Goal: Navigation & Orientation: Find specific page/section

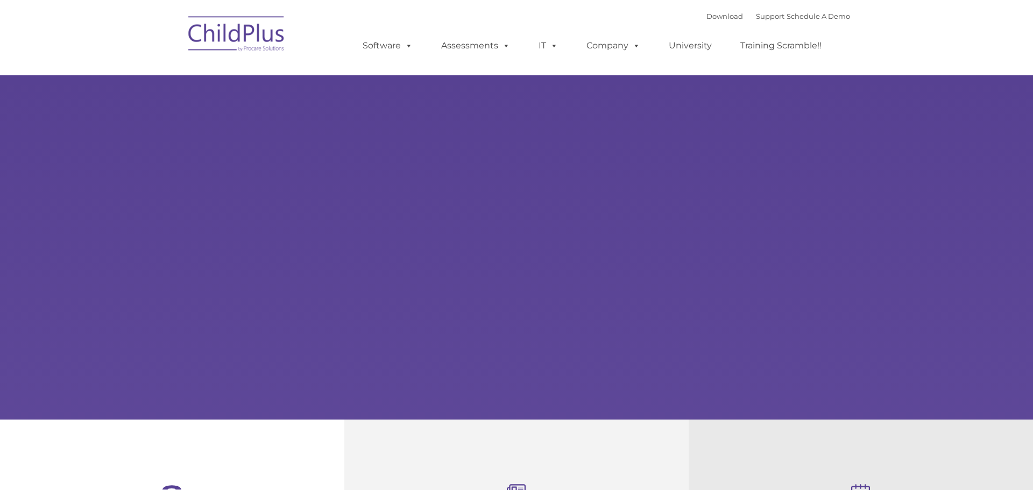
type input ""
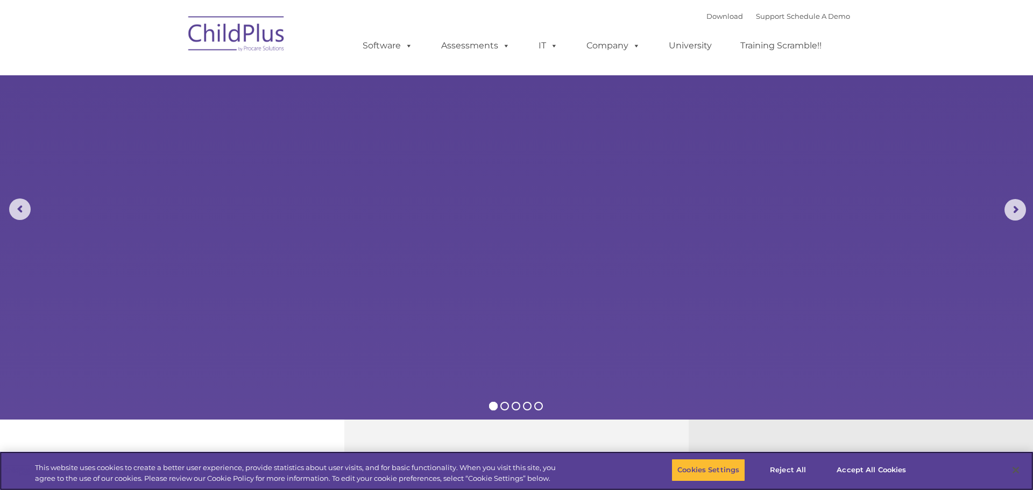
select select "MEDIUM"
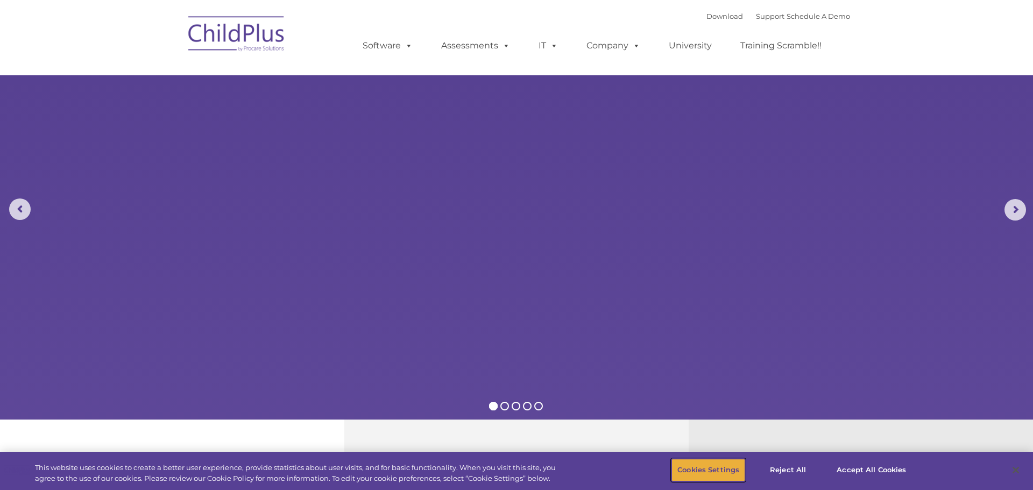
click at [715, 463] on button "Cookies Settings" at bounding box center [709, 470] width 74 height 23
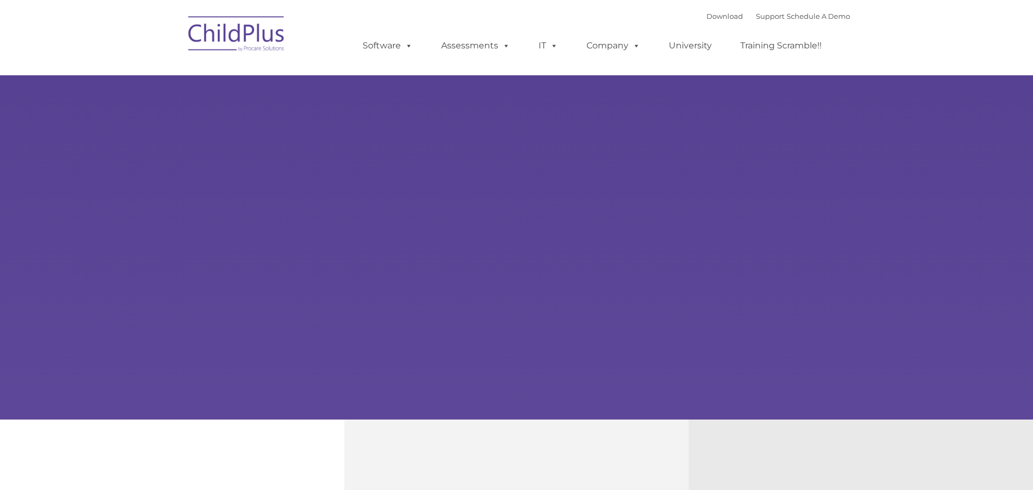
type input ""
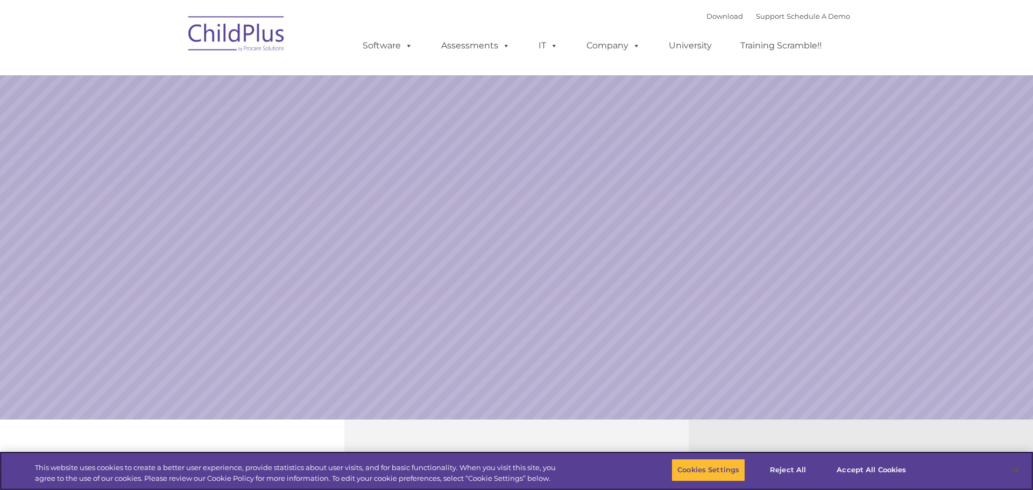
select select "MEDIUM"
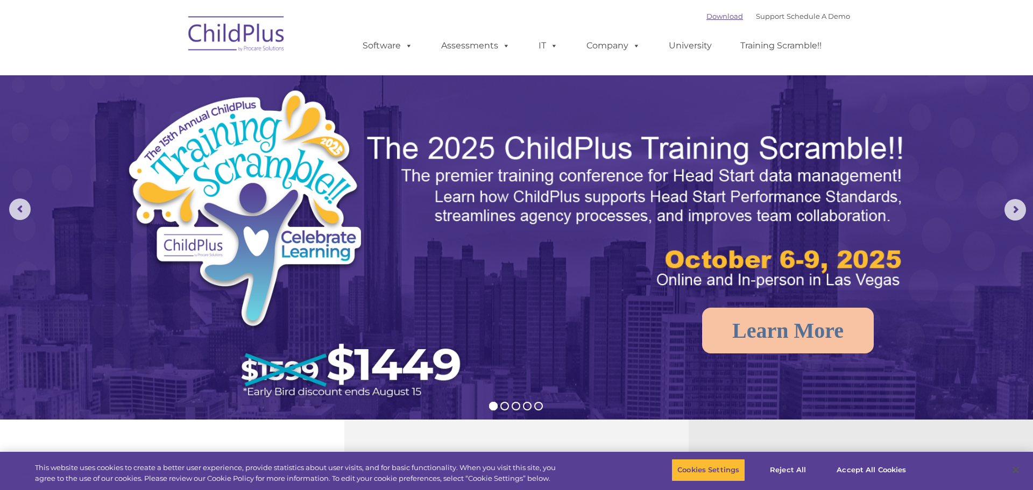
click at [720, 16] on link "Download" at bounding box center [725, 16] width 37 height 9
